Goal: Find specific page/section: Find specific page/section

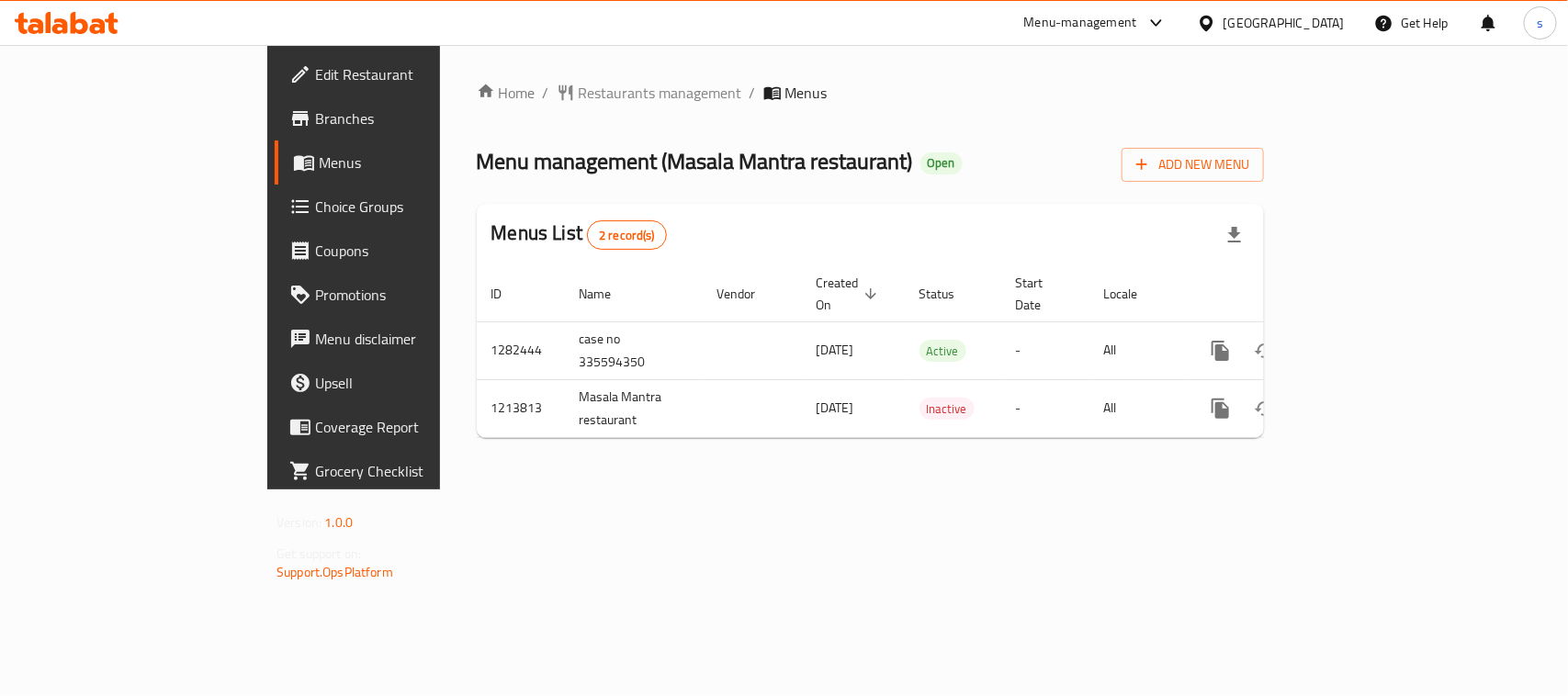
click at [1217, 32] on icon at bounding box center [1206, 24] width 19 height 19
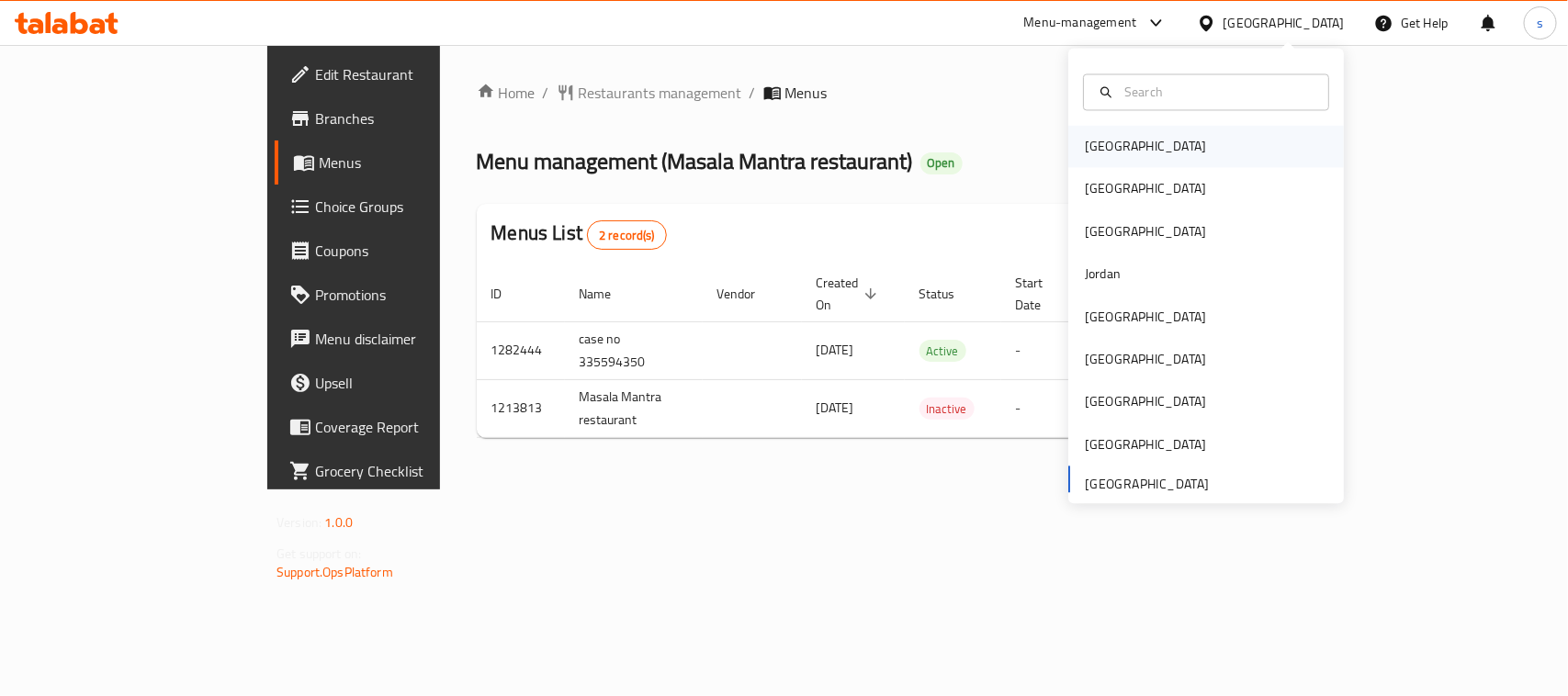
click at [1082, 159] on div "[GEOGRAPHIC_DATA]" at bounding box center [1145, 147] width 151 height 42
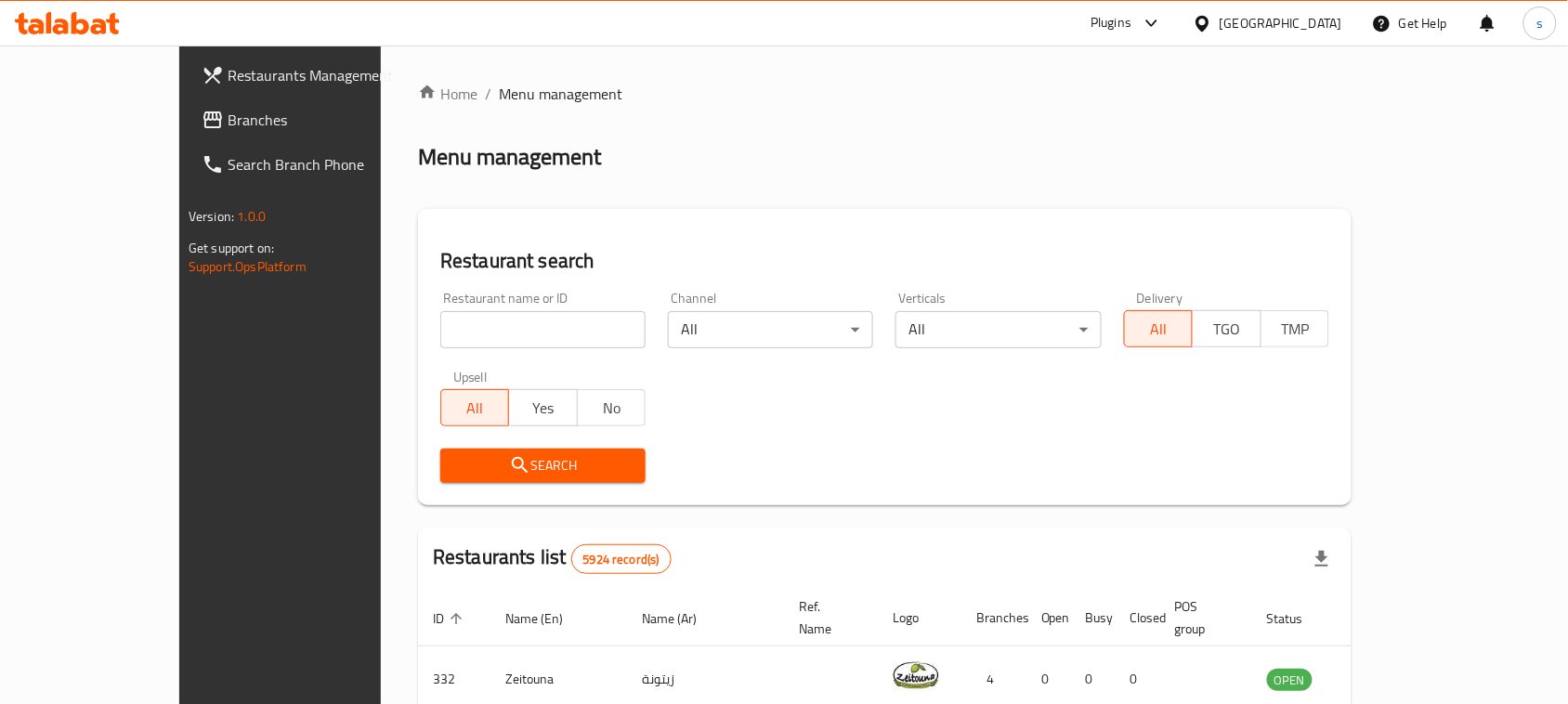
click at [228, 119] on span "Branches" at bounding box center [326, 119] width 199 height 22
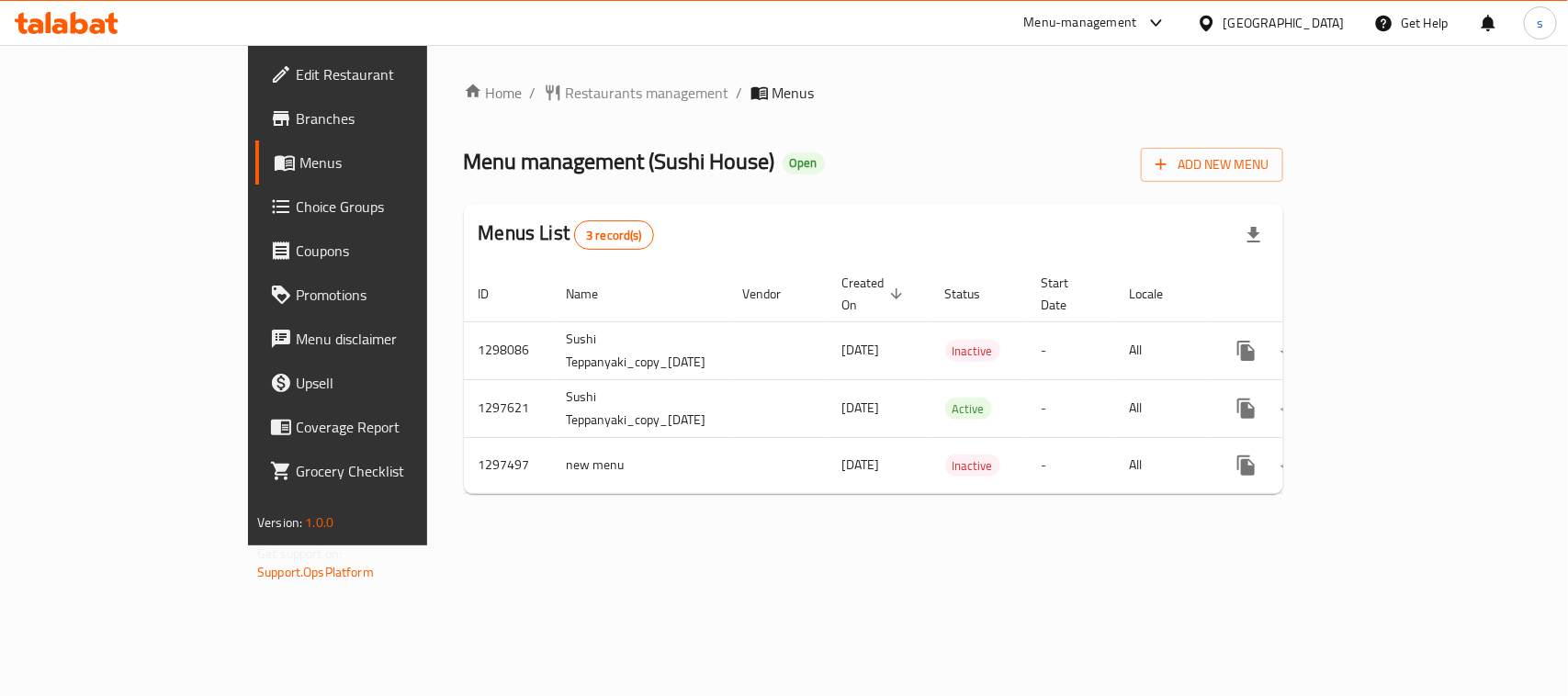
click at [1217, 21] on icon at bounding box center [1206, 24] width 19 height 19
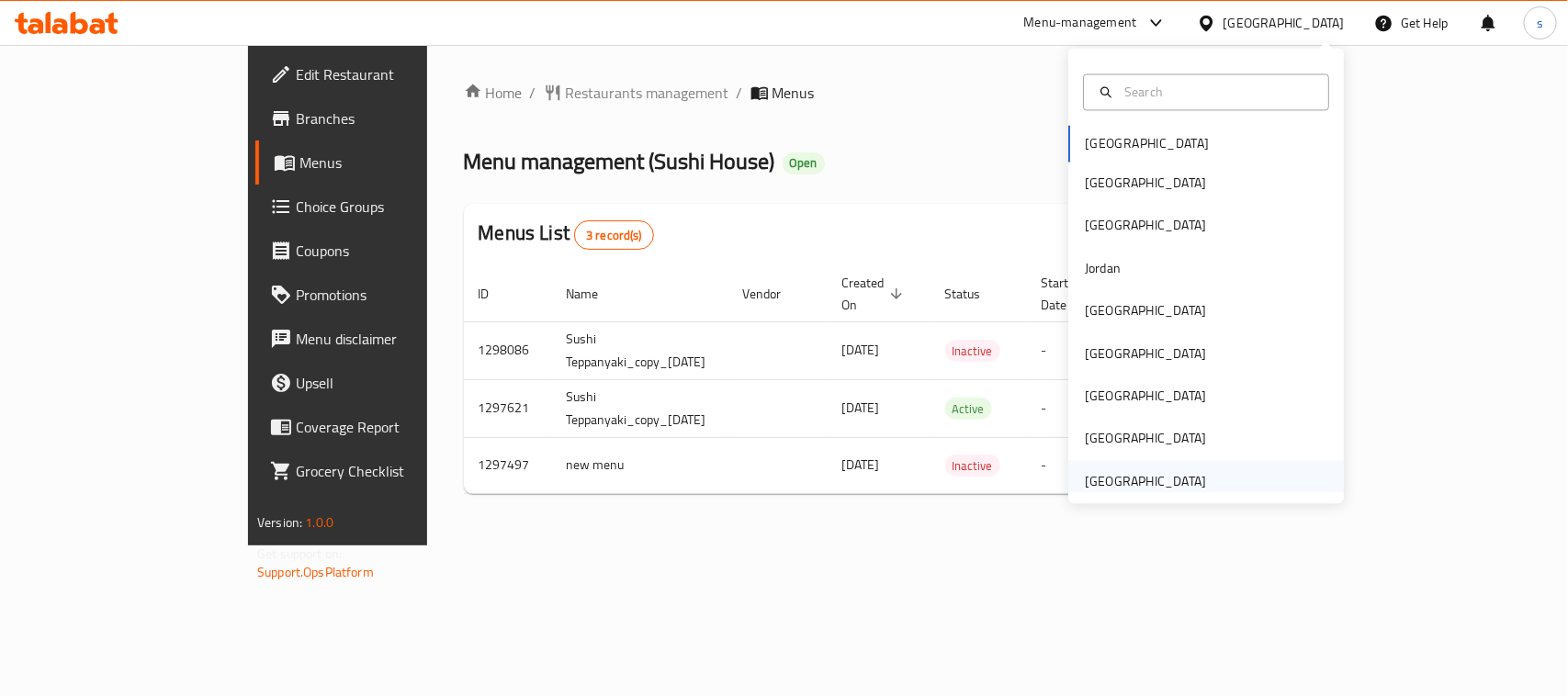
click at [1107, 489] on div "[GEOGRAPHIC_DATA]" at bounding box center [1145, 480] width 122 height 20
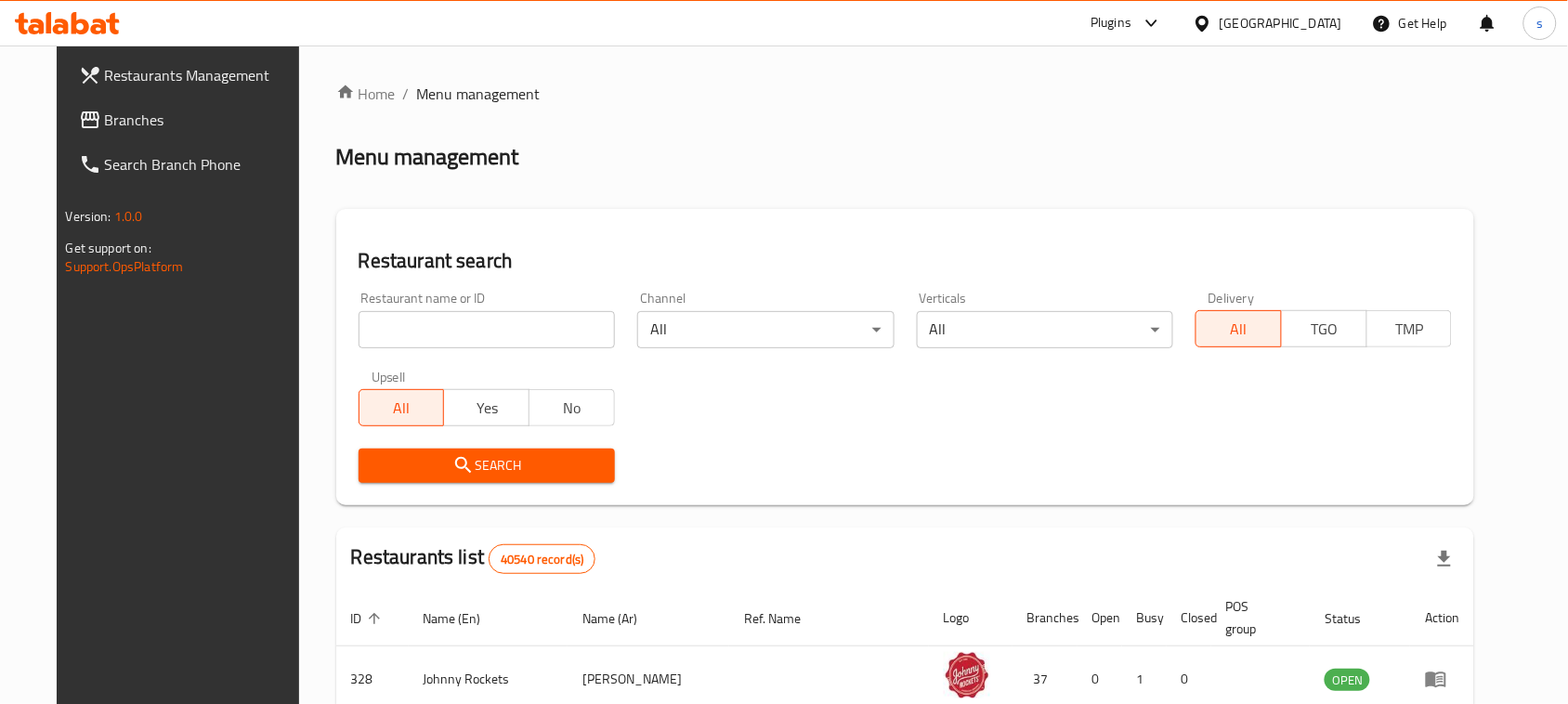
click at [105, 119] on span "Branches" at bounding box center [204, 119] width 199 height 22
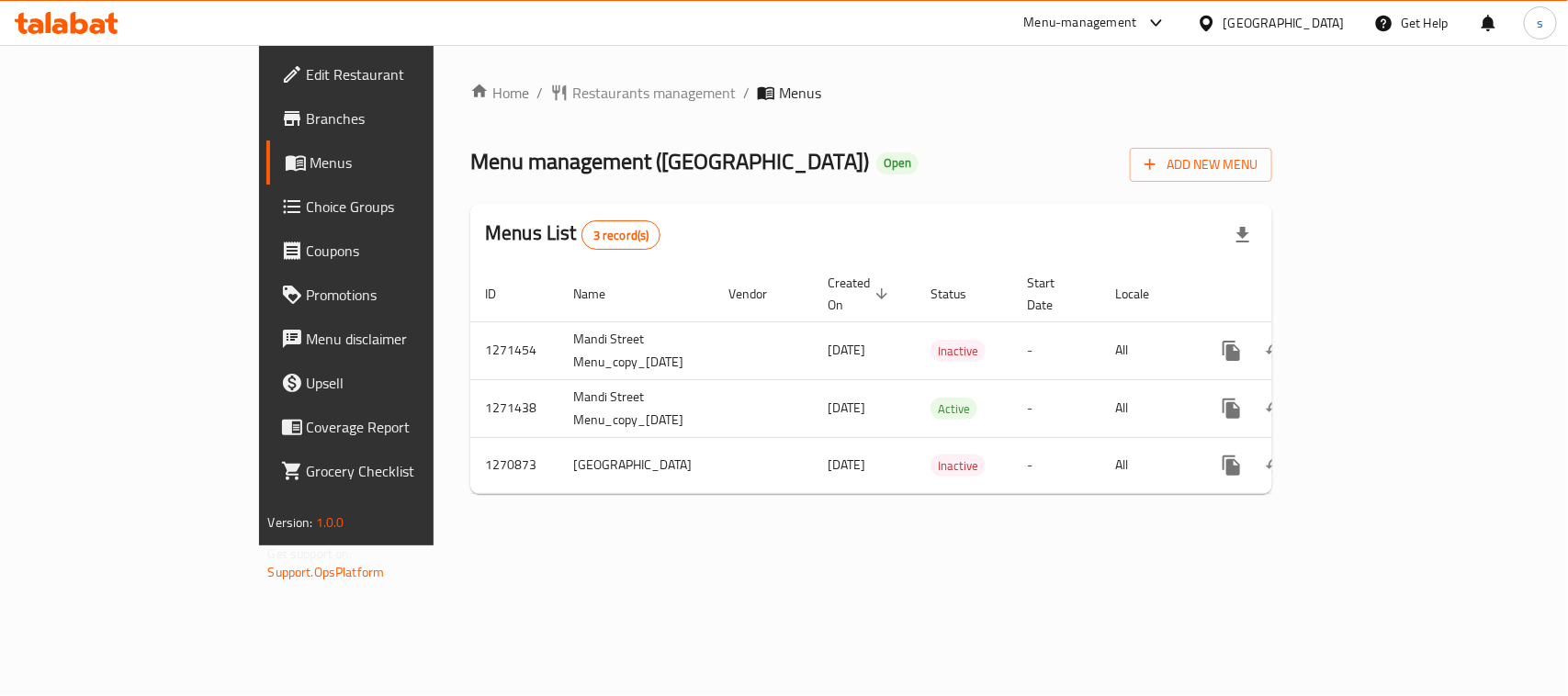
click at [1169, 26] on div "Menu-management" at bounding box center [1096, 23] width 173 height 44
click at [1158, 21] on icon at bounding box center [1156, 23] width 22 height 22
click at [1062, 150] on div "Restaurant-Management" at bounding box center [982, 160] width 174 height 42
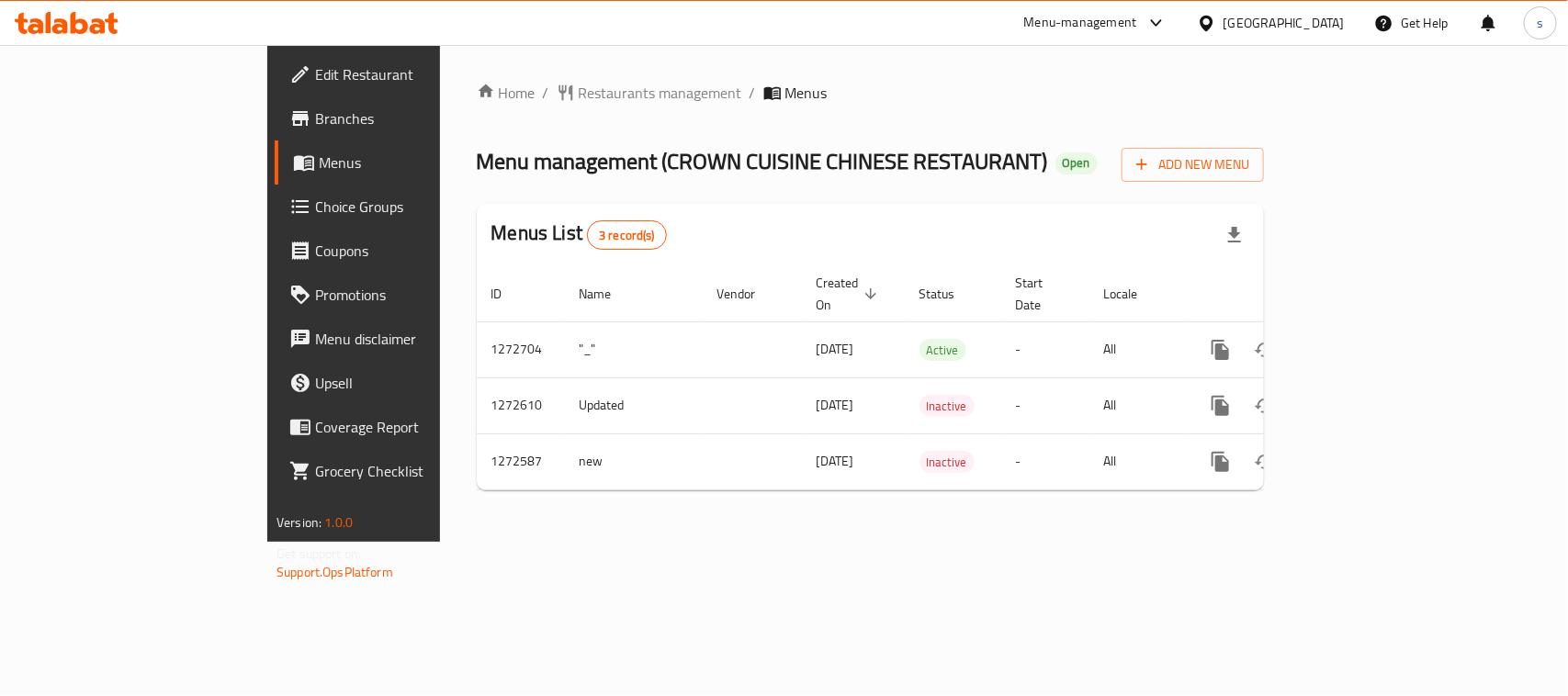
click at [1155, 16] on icon at bounding box center [1156, 23] width 22 height 22
click at [1023, 156] on div "Restaurant-Management" at bounding box center [983, 160] width 144 height 20
